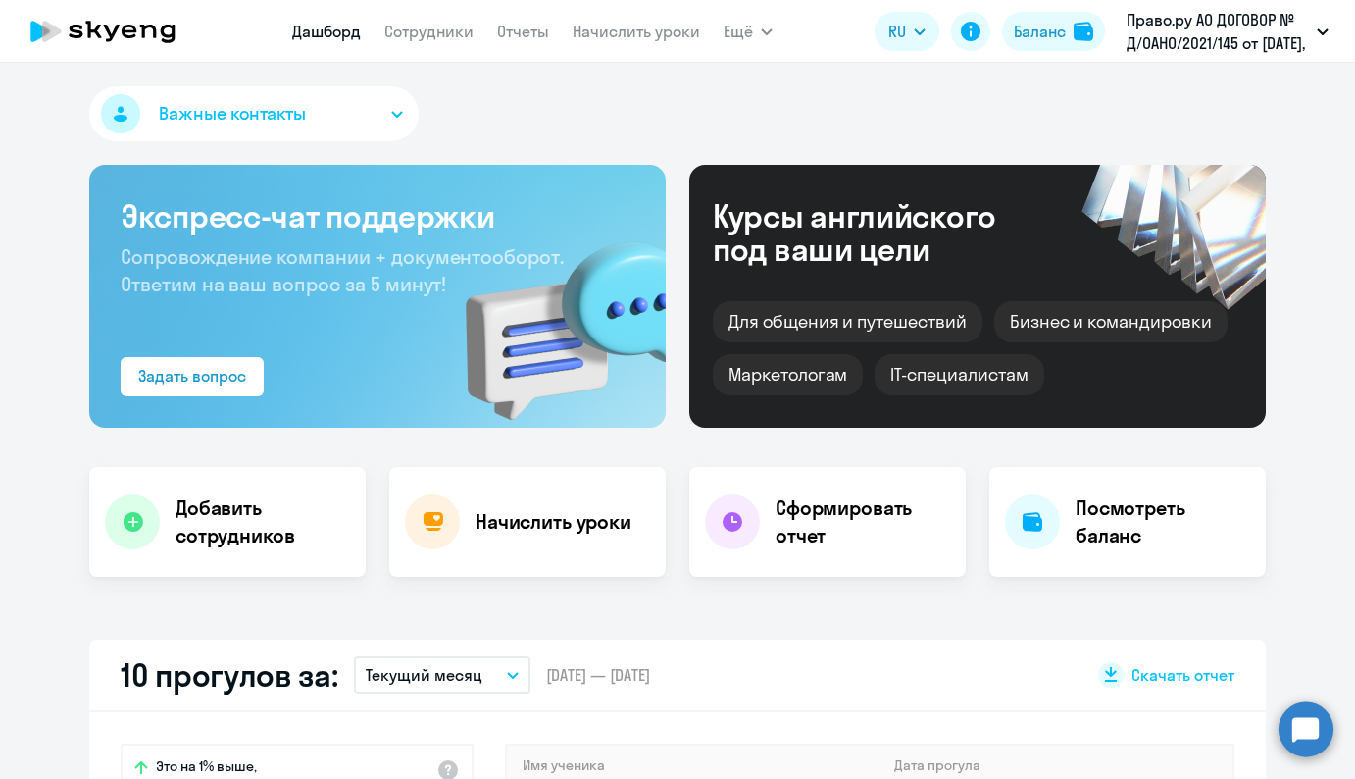
click at [423, 26] on link "Сотрудники" at bounding box center [428, 32] width 89 height 20
select select "30"
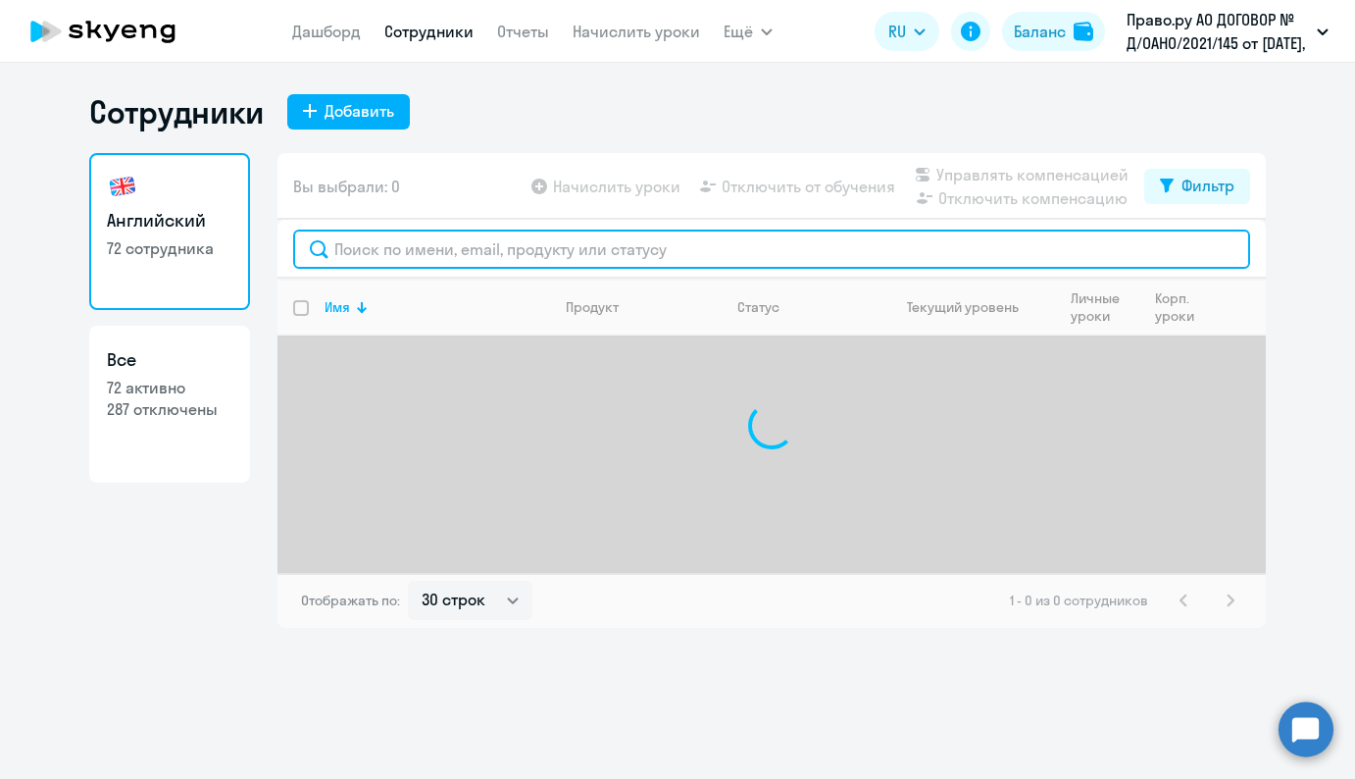
click at [438, 230] on input "text" at bounding box center [771, 248] width 957 height 39
drag, startPoint x: 424, startPoint y: 243, endPoint x: 192, endPoint y: 204, distance: 234.7
click at [192, 204] on div "Английский 72 сотрудника Все 72 активно 287 отключены Вы выбрали: 0 Начислить у…" at bounding box center [677, 390] width 1177 height 475
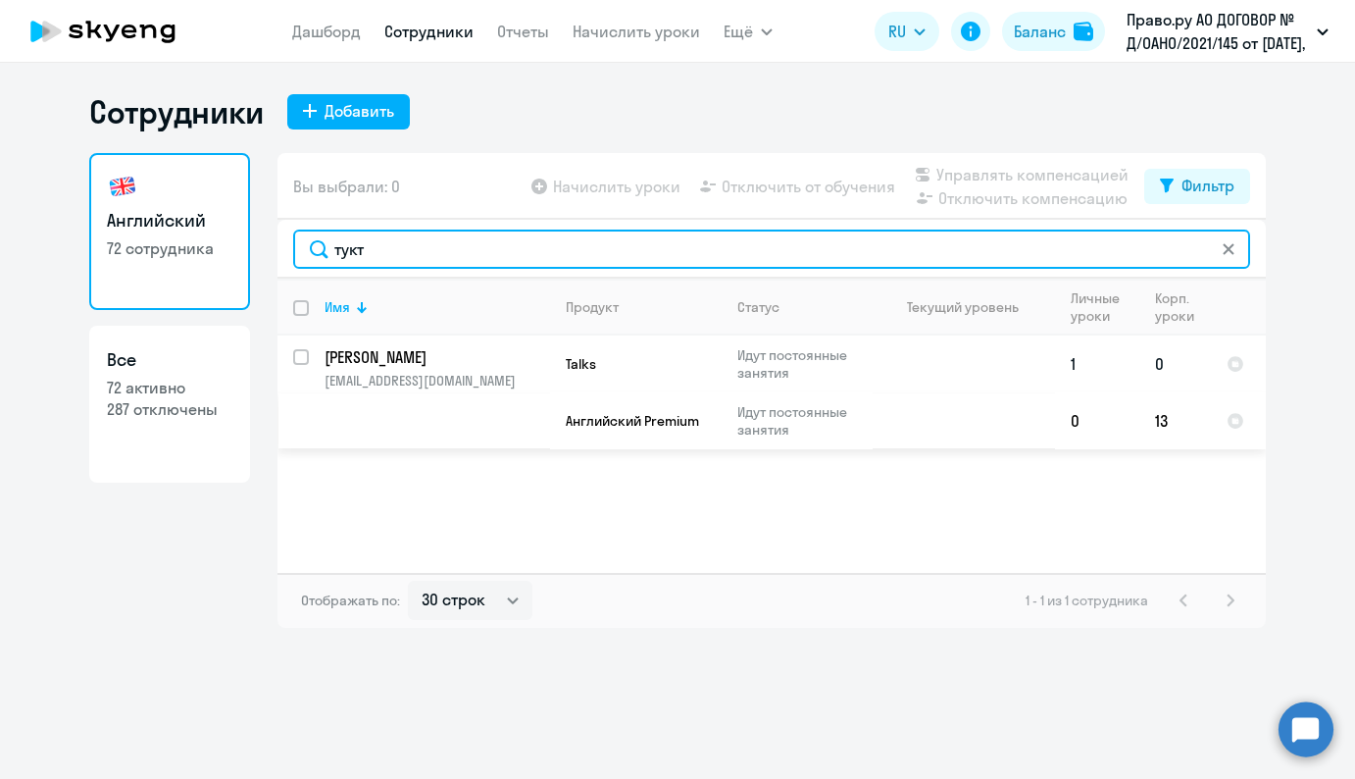
type input "тукт"
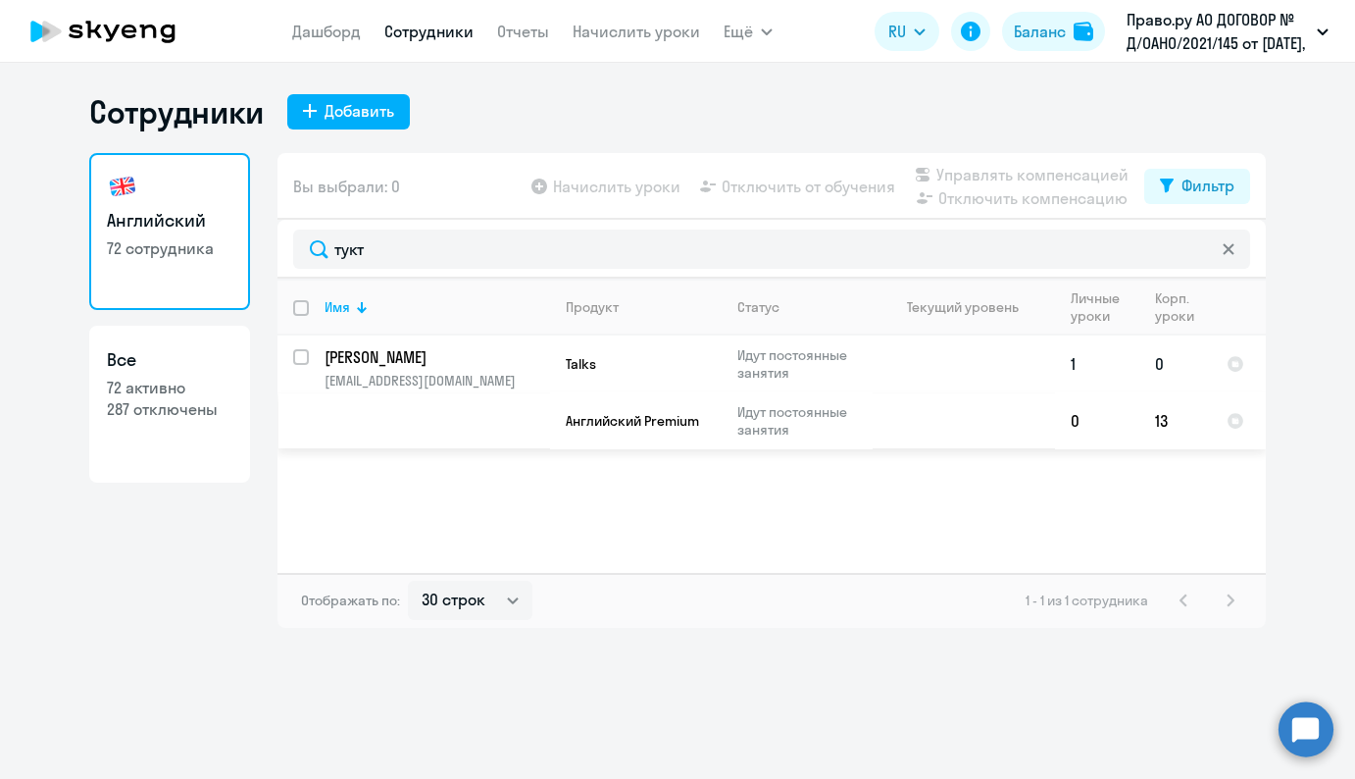
click at [305, 350] on input "select row 41990231" at bounding box center [312, 368] width 39 height 39
checkbox input "true"
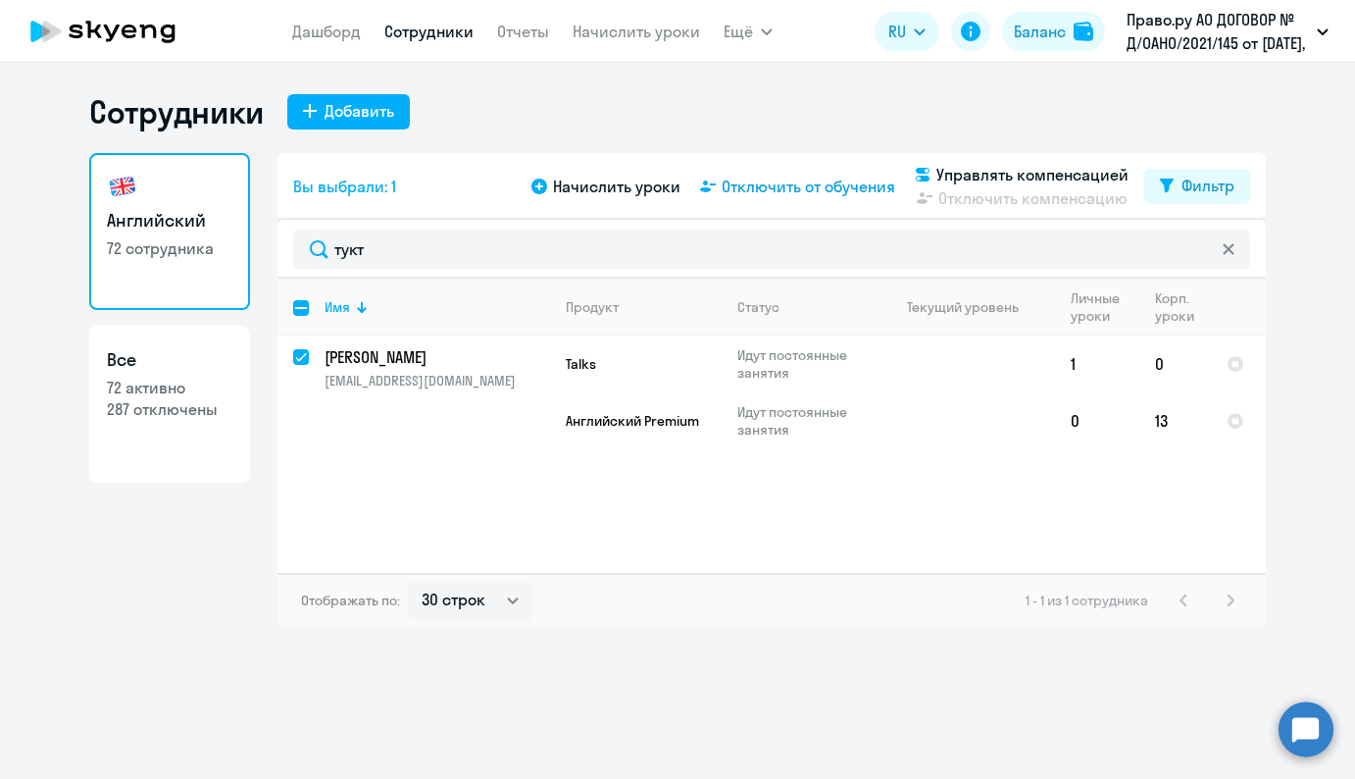
click at [845, 187] on span "Отключить от обучения" at bounding box center [809, 187] width 174 height 24
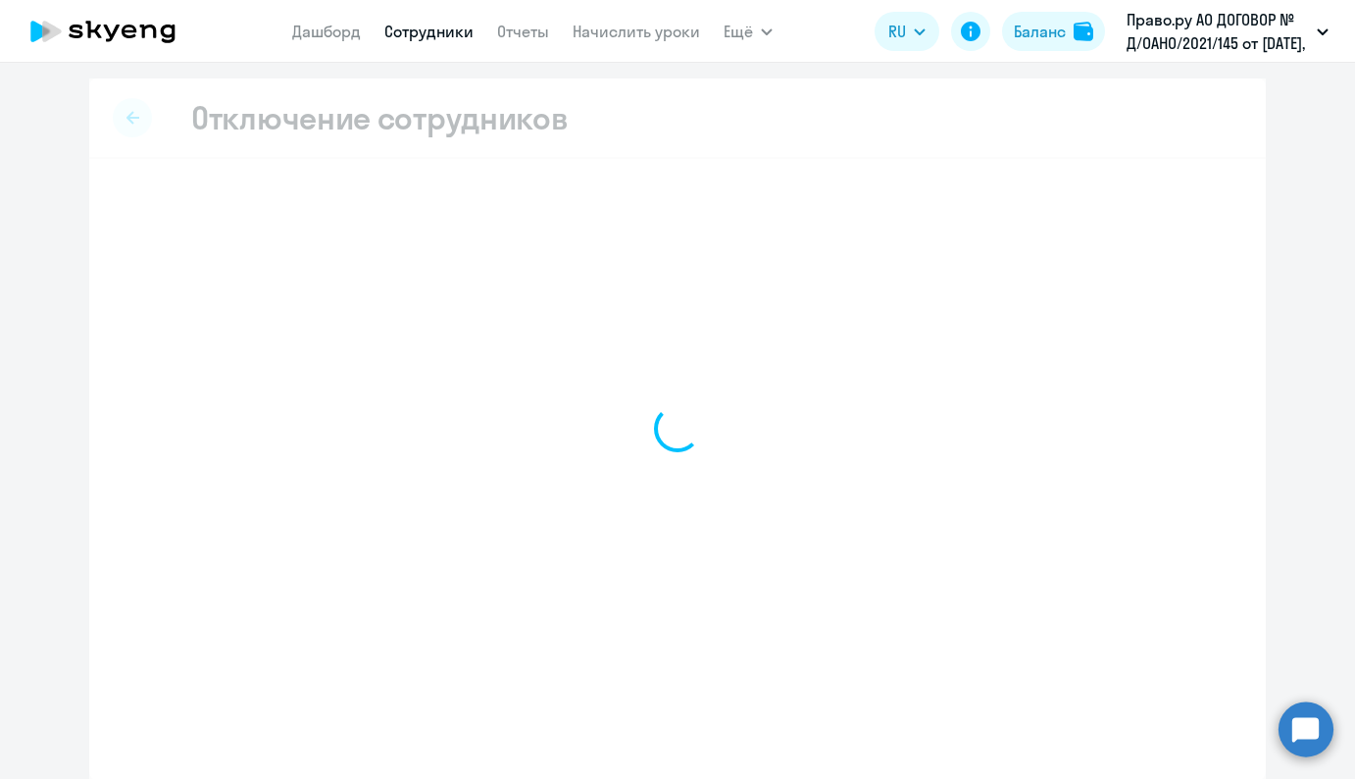
select select "all"
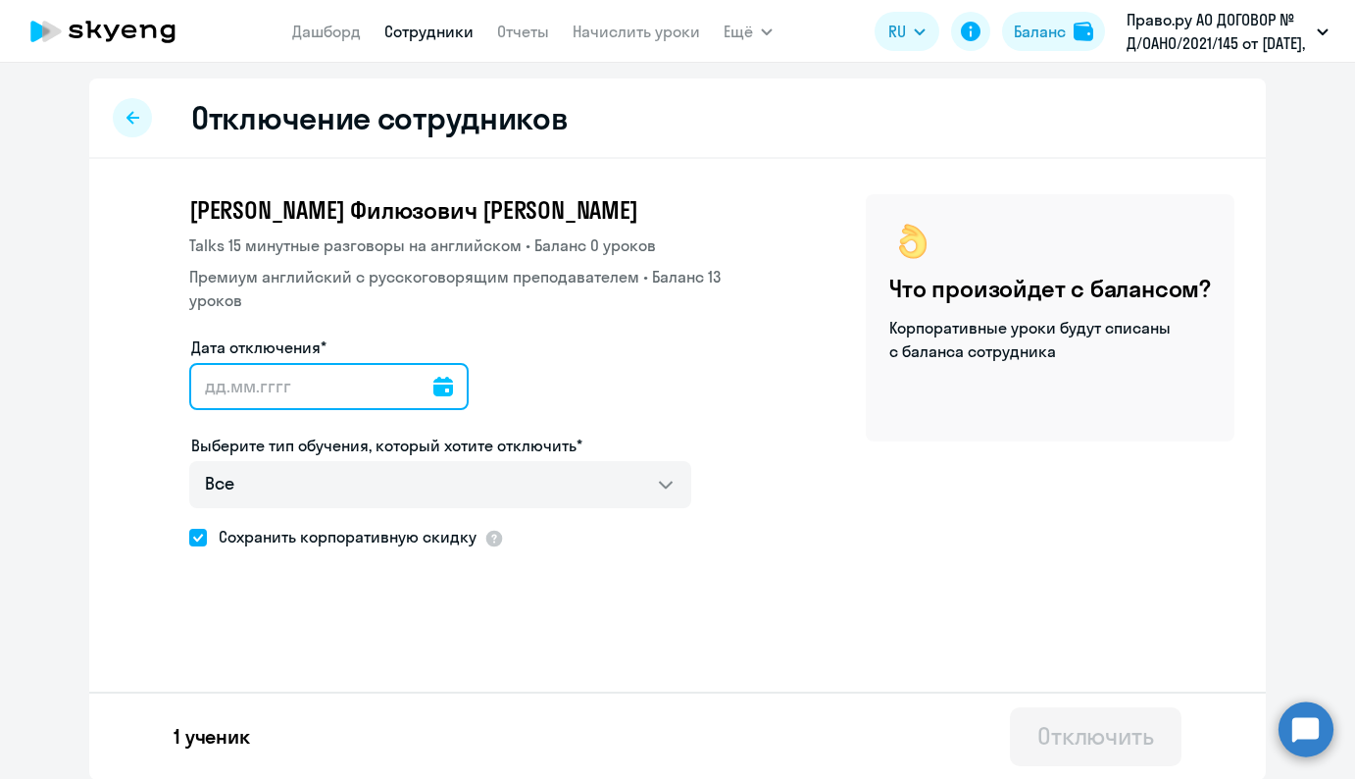
click at [432, 383] on input "Дата отключения*" at bounding box center [329, 386] width 280 height 47
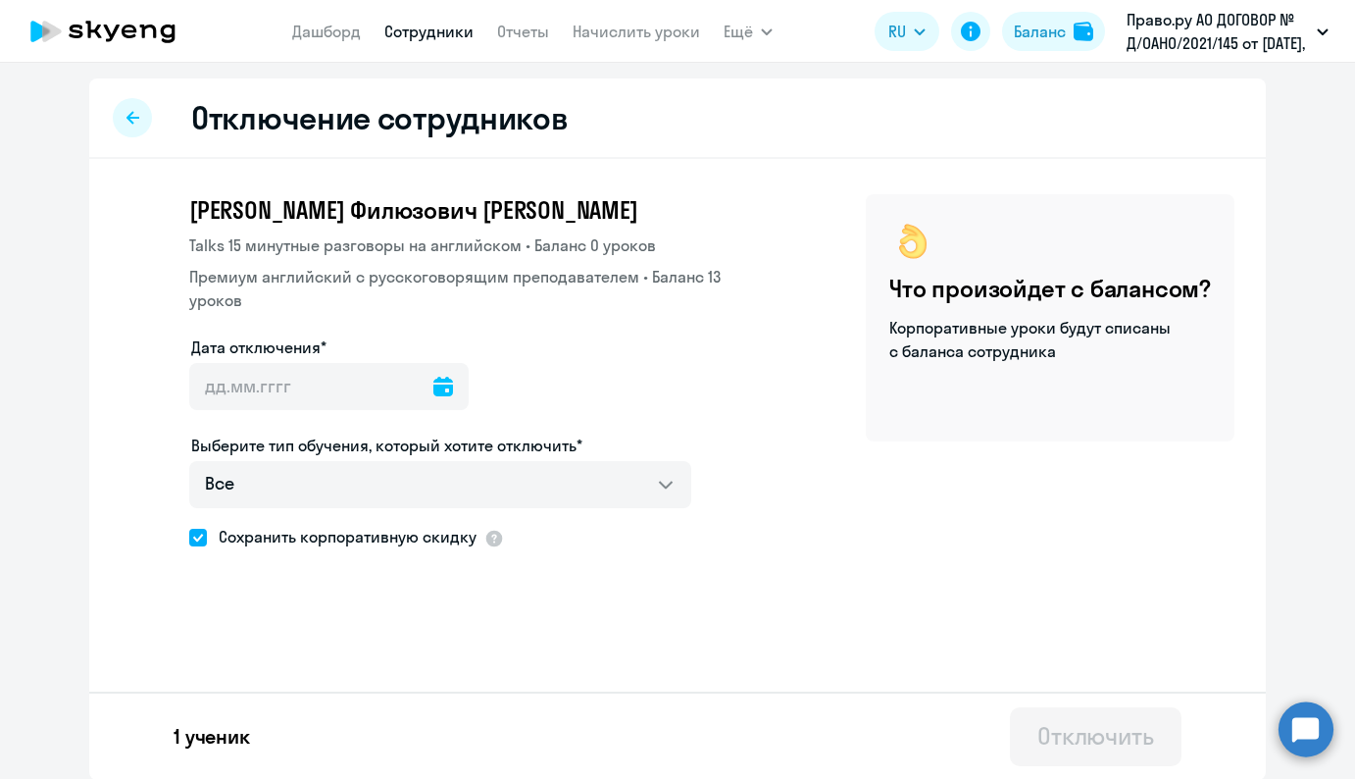
click at [433, 390] on icon at bounding box center [443, 387] width 20 height 20
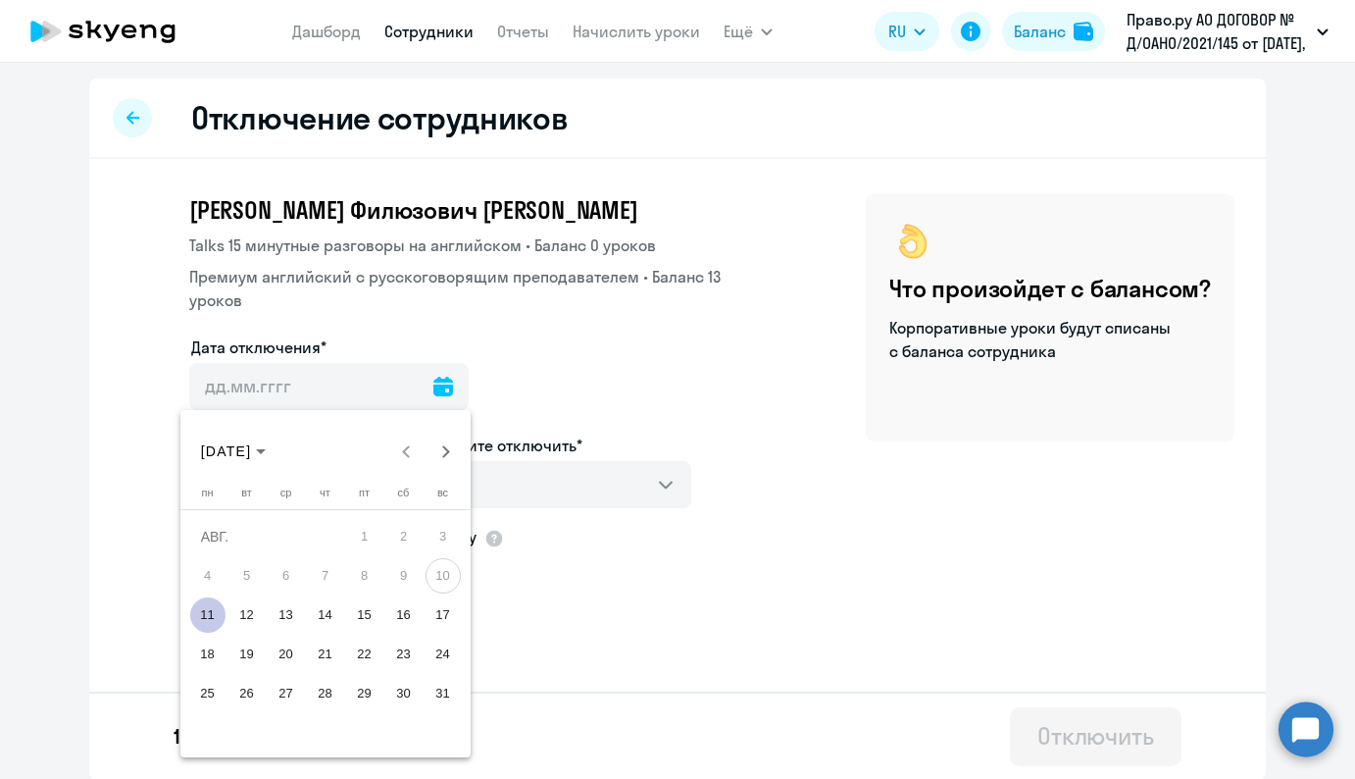
click at [214, 607] on span "11" at bounding box center [207, 614] width 35 height 35
type input "[DATE]"
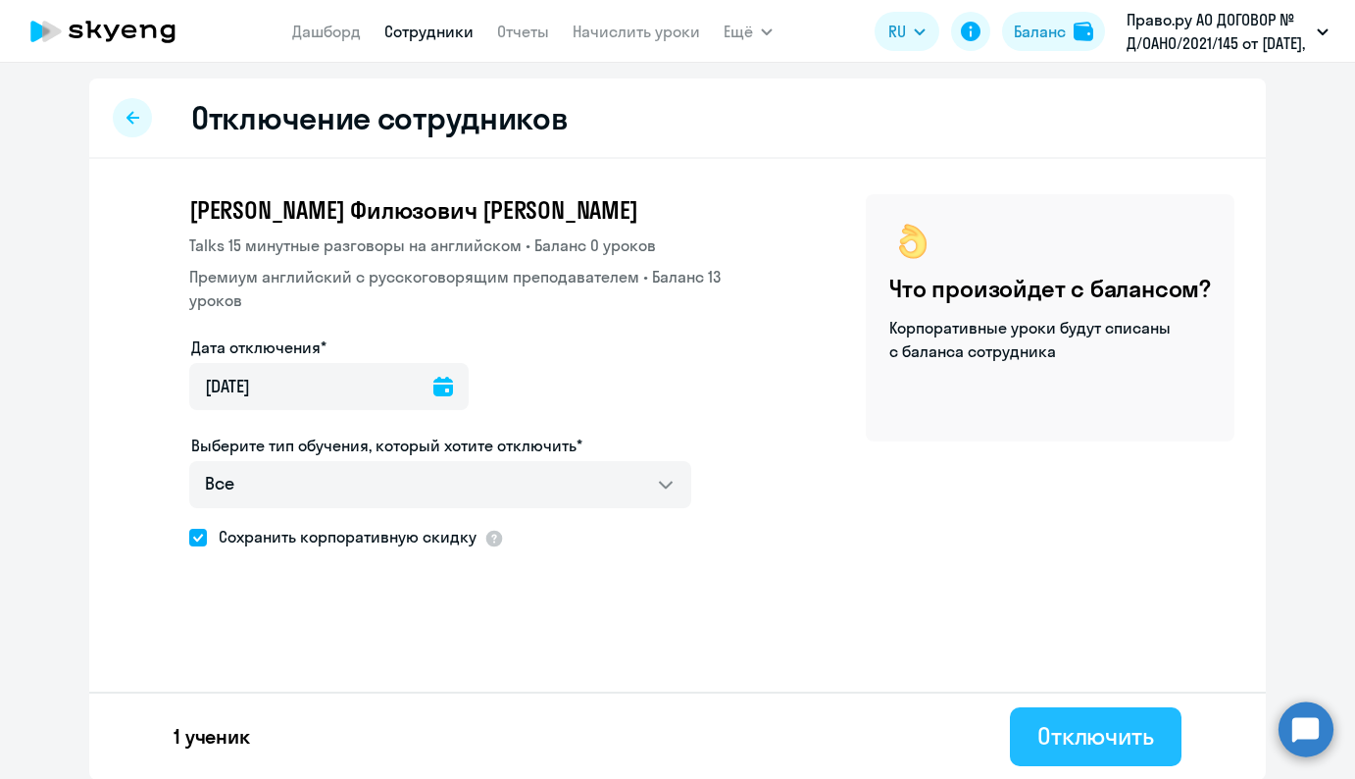
click at [1093, 742] on div "Отключить" at bounding box center [1096, 735] width 117 height 31
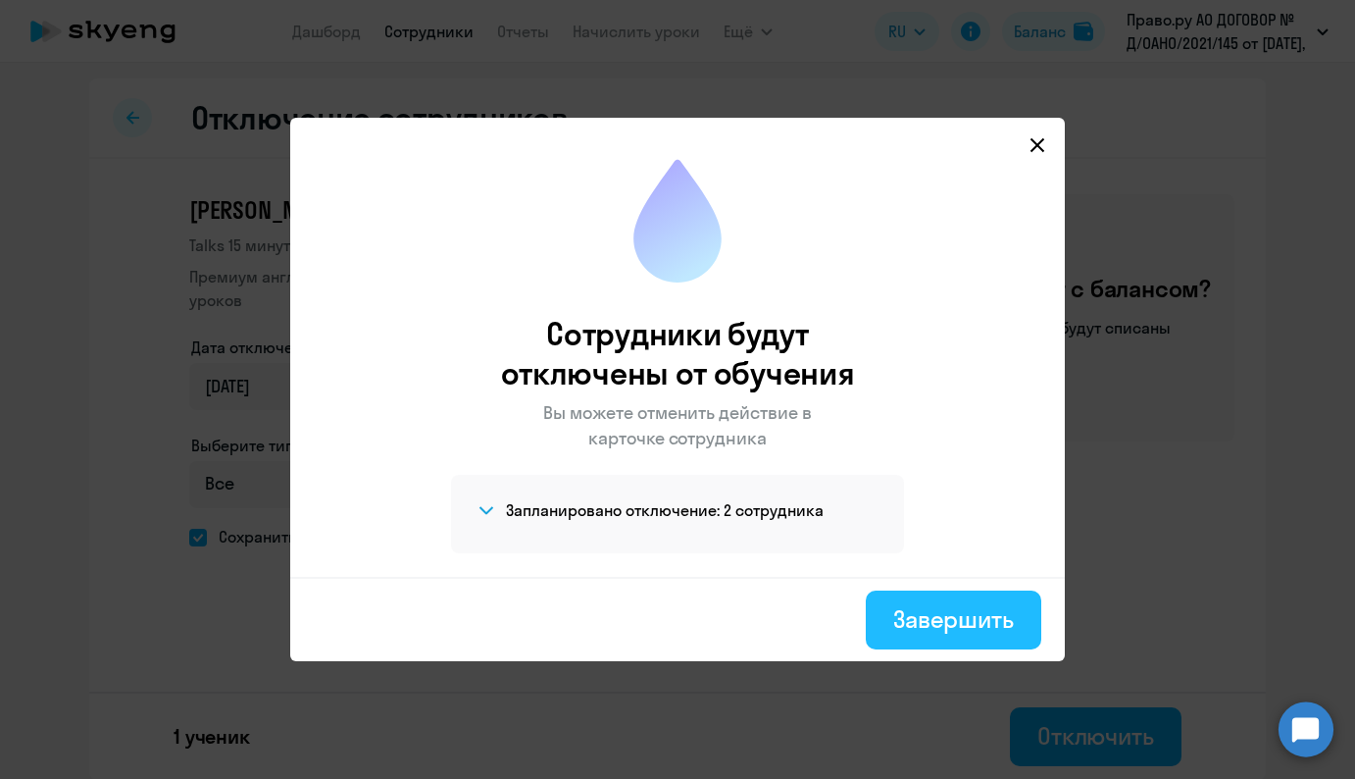
click at [1006, 630] on div "Завершить" at bounding box center [953, 618] width 121 height 31
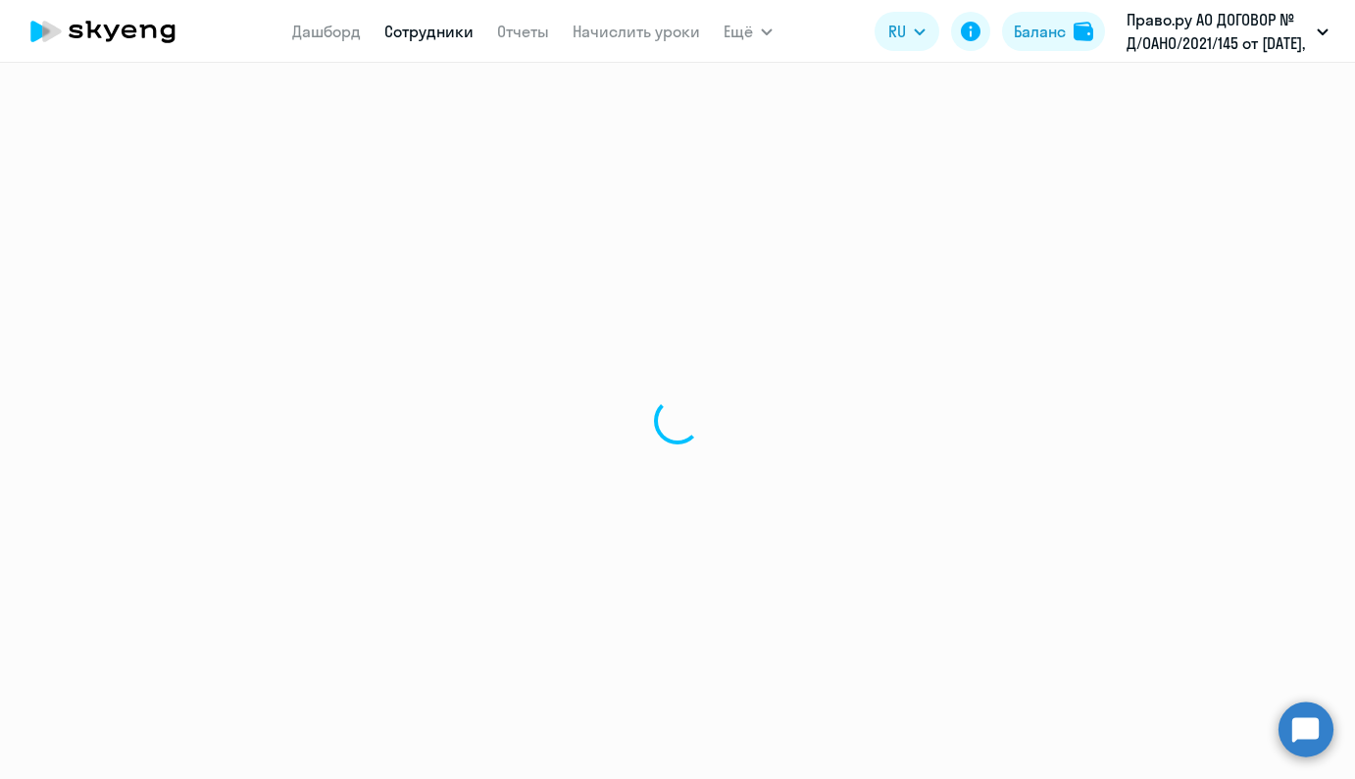
select select "30"
